Goal: Find specific page/section: Find specific page/section

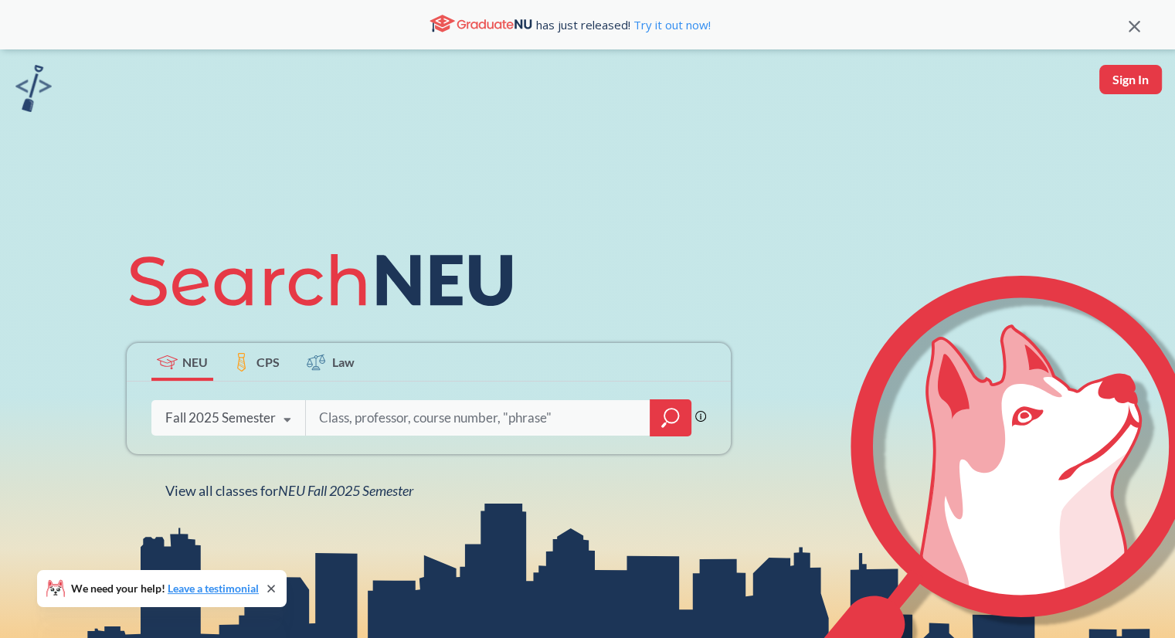
click at [488, 22] on icon at bounding box center [490, 25] width 6 height 7
click at [573, 21] on span "has just released! Try it out now!" at bounding box center [623, 24] width 175 height 17
click at [1128, 27] on icon at bounding box center [1134, 27] width 12 height 12
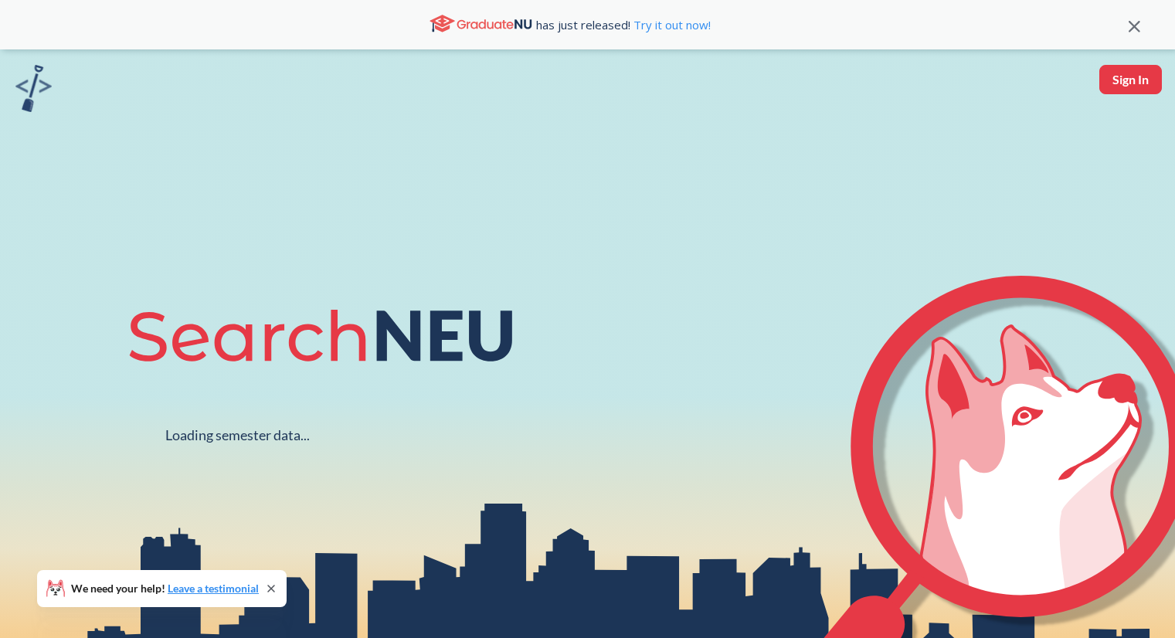
scroll to position [49, 0]
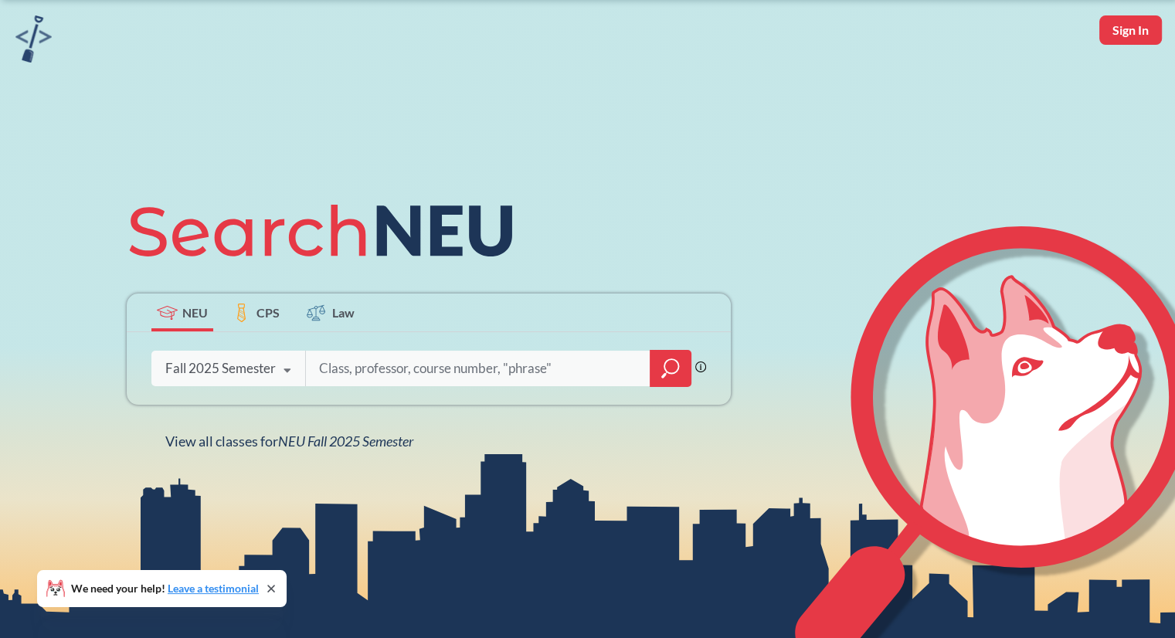
click at [270, 582] on icon at bounding box center [271, 588] width 12 height 12
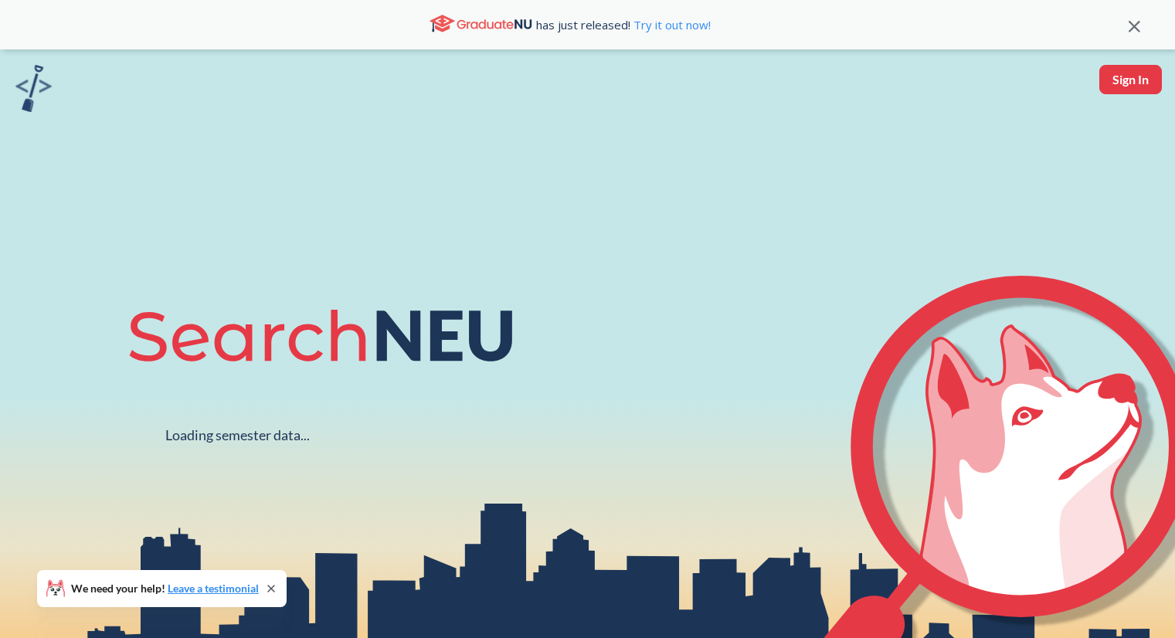
scroll to position [49, 0]
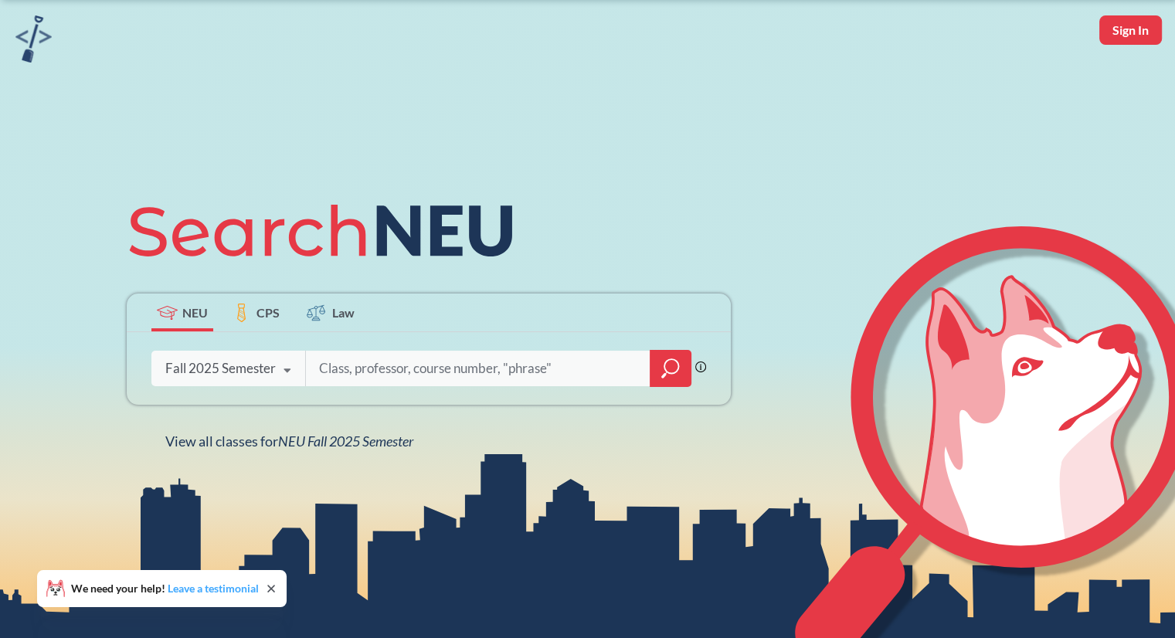
click at [185, 589] on link "Leave a testimonial" at bounding box center [213, 587] width 91 height 13
click at [375, 369] on input "search" at bounding box center [477, 368] width 321 height 32
click at [307, 441] on span "NEU Fall 2025 Semester" at bounding box center [345, 440] width 135 height 17
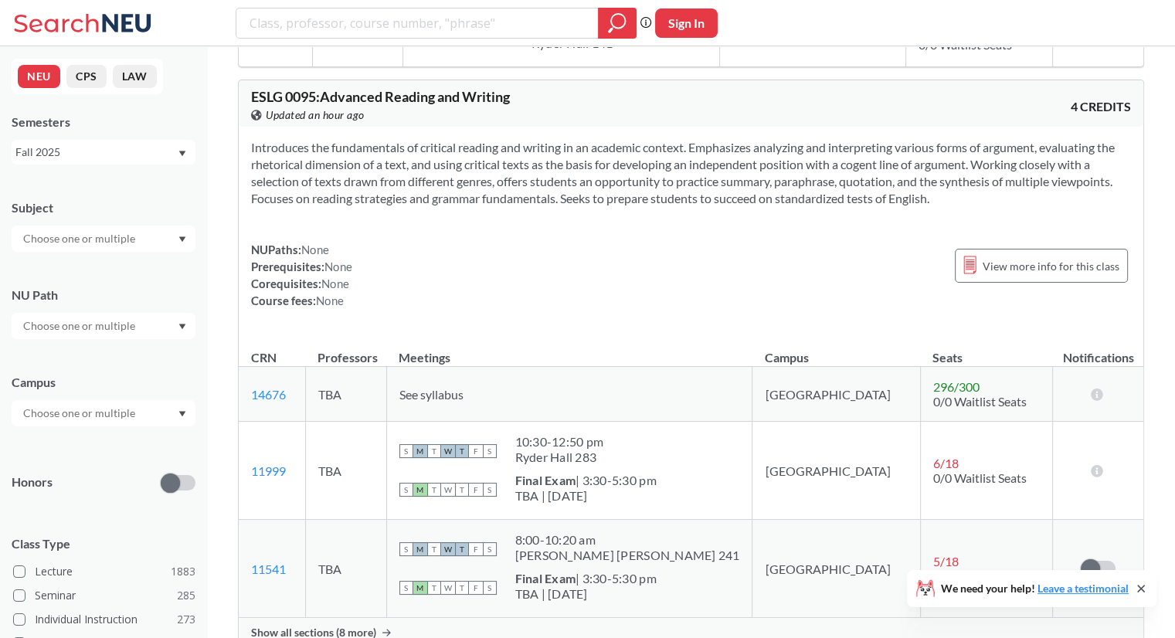
scroll to position [544, 0]
